Goal: Transaction & Acquisition: Purchase product/service

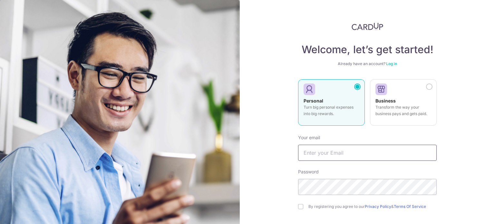
click at [351, 151] on input "text" at bounding box center [367, 153] width 139 height 16
type input "[DOMAIN_NAME][EMAIL_ADDRESS][DOMAIN_NAME]"
click at [393, 64] on link "Log in" at bounding box center [391, 63] width 11 height 5
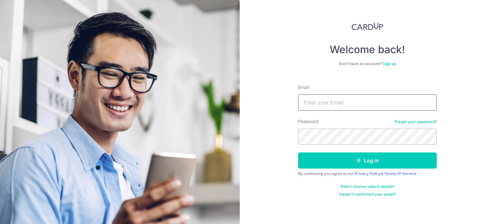
click at [375, 103] on input "Email" at bounding box center [367, 102] width 139 height 16
type input "kelwin.li@gmail.com"
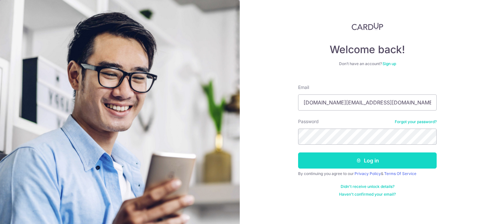
click at [347, 154] on button "Log in" at bounding box center [367, 160] width 139 height 16
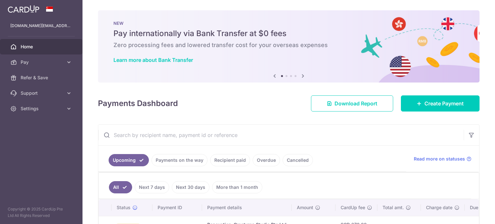
scroll to position [49, 0]
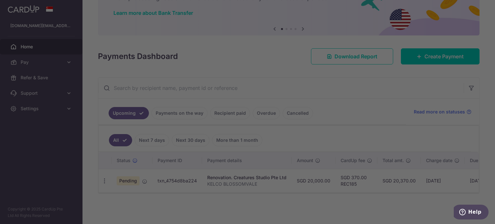
click at [441, 59] on div at bounding box center [250, 113] width 500 height 226
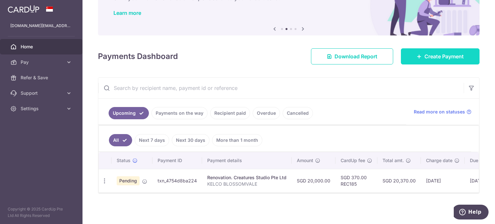
click at [436, 55] on span "Create Payment" at bounding box center [444, 57] width 39 height 8
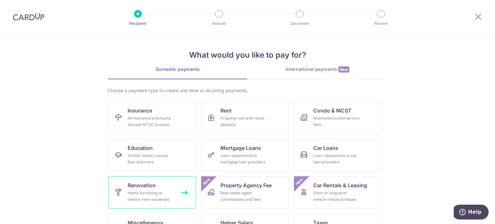
click at [119, 196] on icon at bounding box center [118, 193] width 8 height 8
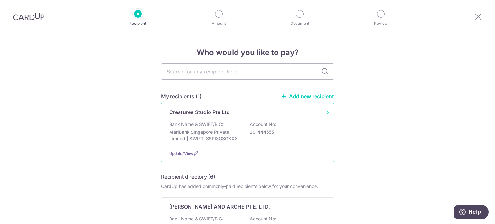
click at [191, 124] on p "Bank Name & SWIFT/BIC:" at bounding box center [196, 124] width 54 height 6
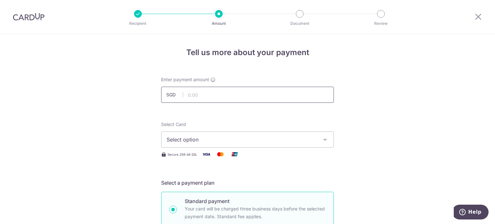
click at [243, 94] on input "text" at bounding box center [247, 95] width 173 height 16
type input "22,000.00"
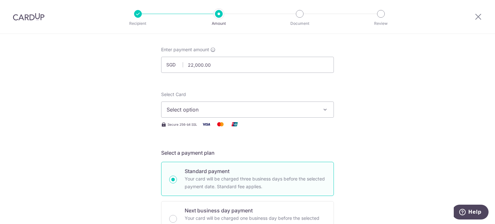
scroll to position [64, 0]
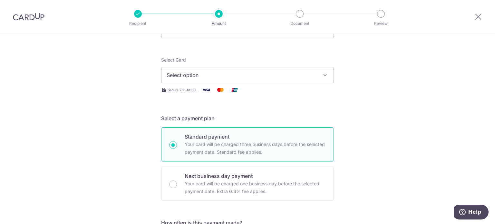
click at [295, 76] on span "Select option" at bounding box center [242, 75] width 150 height 8
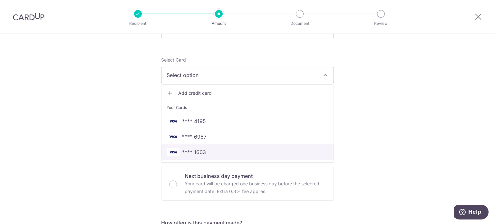
drag, startPoint x: 221, startPoint y: 147, endPoint x: 202, endPoint y: 122, distance: 31.5
click at [221, 147] on link "**** 1603" at bounding box center [248, 151] width 172 height 15
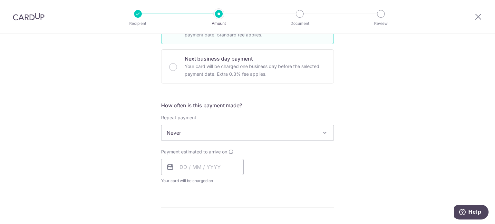
scroll to position [226, 0]
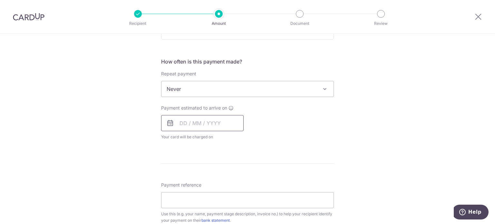
click at [219, 126] on input "text" at bounding box center [202, 123] width 83 height 16
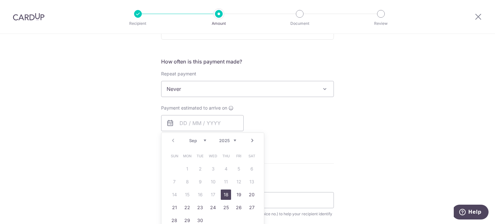
click at [229, 193] on link "18" at bounding box center [226, 195] width 10 height 10
type input "[DATE]"
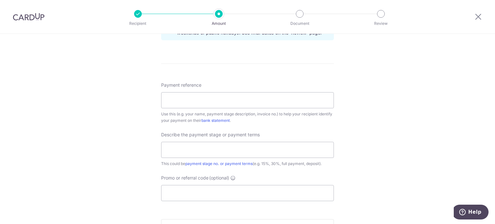
scroll to position [355, 0]
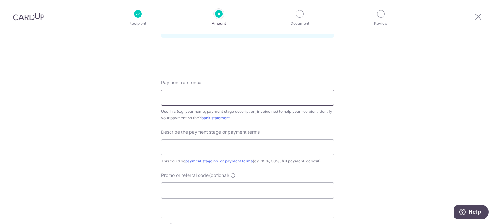
click at [208, 94] on input "Payment reference" at bounding box center [247, 98] width 173 height 16
type input "KELCO BLOSSOMVALE"
click at [192, 144] on input "text" at bounding box center [247, 147] width 173 height 16
type input "80% of project"
click at [204, 185] on input "Promo or referral code (optional)" at bounding box center [247, 190] width 173 height 16
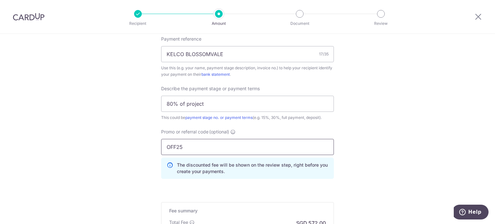
scroll to position [484, 0]
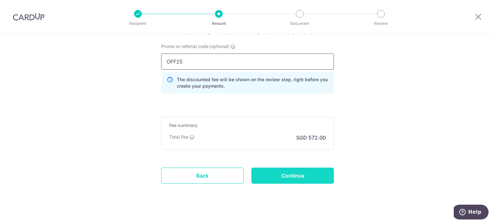
type input "OFF25"
click at [292, 175] on input "Continue" at bounding box center [292, 176] width 83 height 16
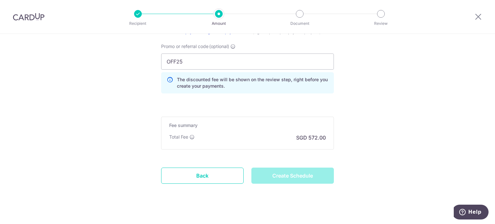
type input "Create Schedule"
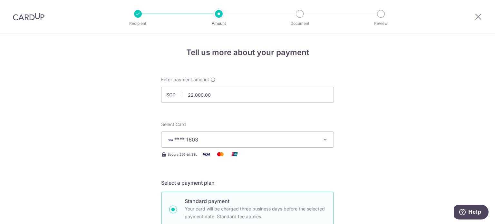
scroll to position [499, 0]
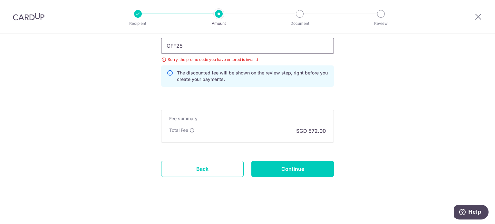
click at [187, 49] on input "OFF25" at bounding box center [247, 46] width 173 height 16
type input "OFF225"
click at [273, 161] on input "Continue" at bounding box center [292, 169] width 83 height 16
type input "Update Schedule"
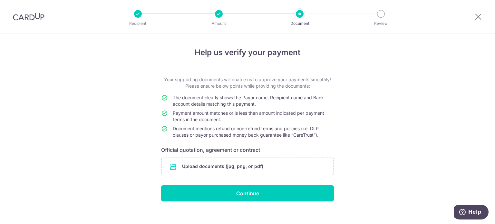
click at [233, 168] on input "file" at bounding box center [248, 166] width 172 height 17
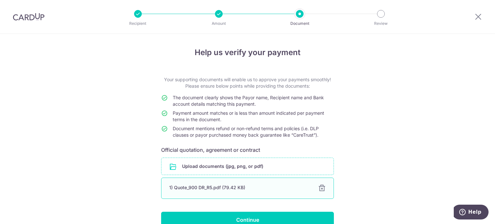
scroll to position [34, 0]
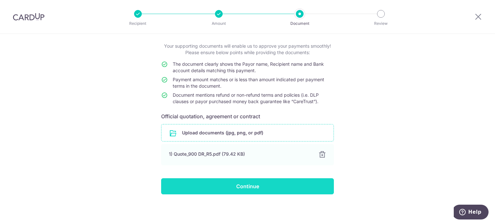
click at [272, 185] on input "Continue" at bounding box center [247, 186] width 173 height 16
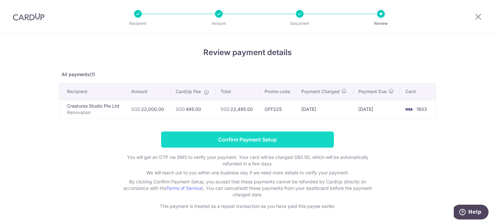
click at [295, 139] on input "Confirm Payment Setup" at bounding box center [247, 140] width 173 height 16
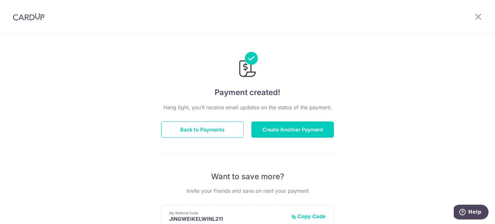
click at [324, 69] on div at bounding box center [247, 60] width 173 height 37
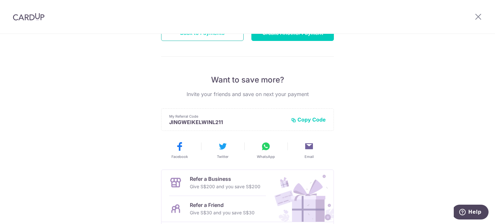
click at [216, 38] on button "Back to Payments" at bounding box center [202, 33] width 83 height 16
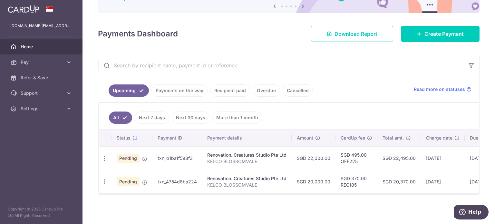
scroll to position [73, 0]
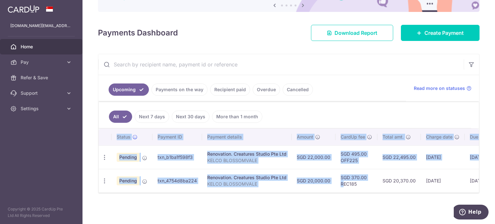
drag, startPoint x: 342, startPoint y: 188, endPoint x: 348, endPoint y: 191, distance: 6.9
click at [348, 191] on div "Status Payment ID Payment details Amount CardUp fee Total amt. Charge date Due …" at bounding box center [289, 161] width 380 height 64
click at [358, 189] on td "SGD 370.00 REC185" at bounding box center [357, 181] width 42 height 24
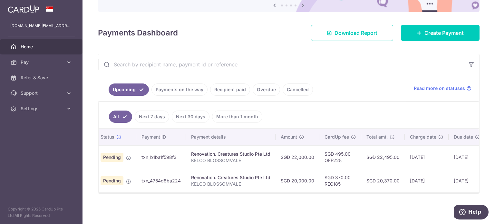
scroll to position [0, 0]
